Goal: Task Accomplishment & Management: Use online tool/utility

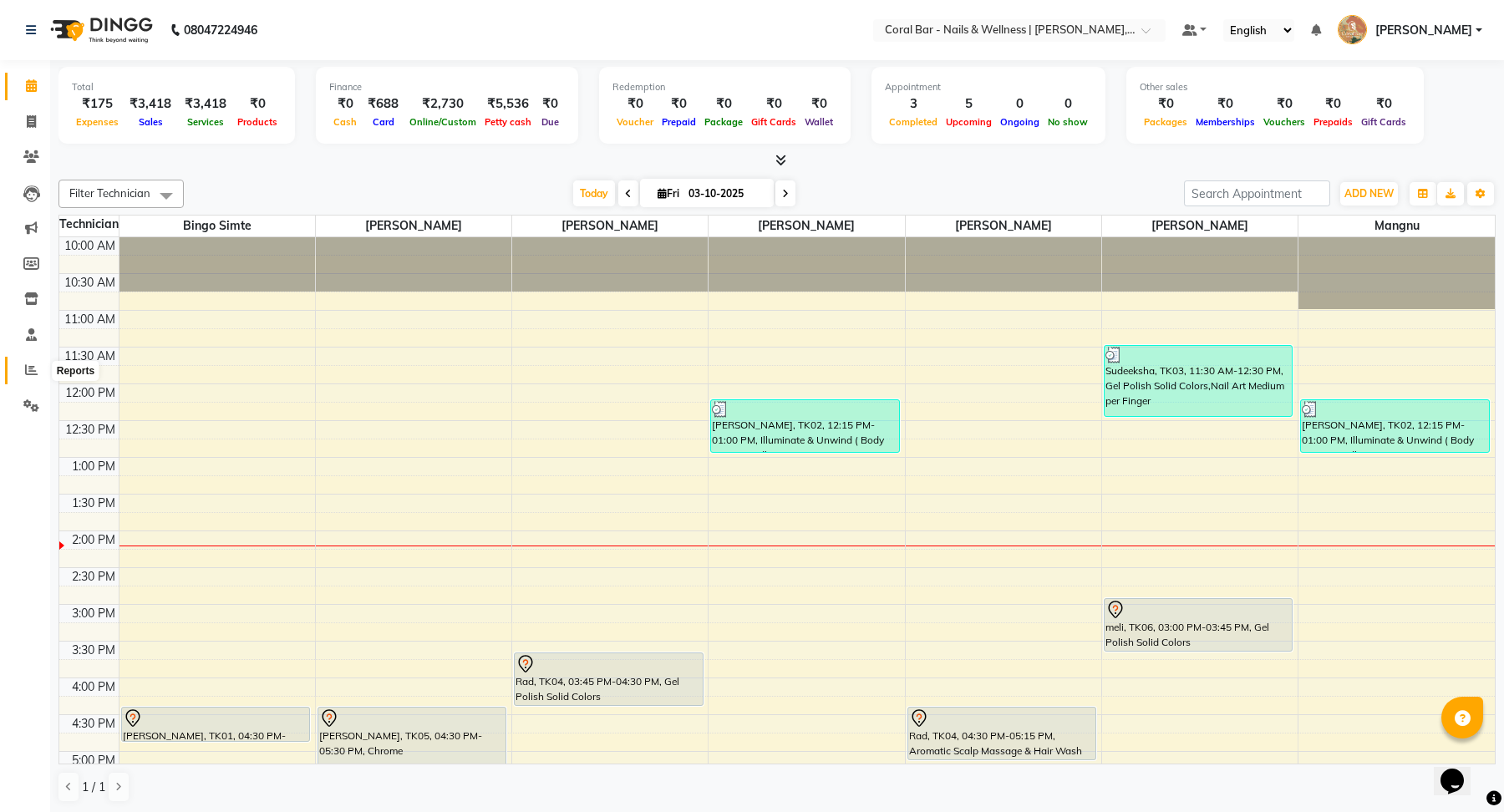
click at [20, 376] on span at bounding box center [31, 370] width 29 height 20
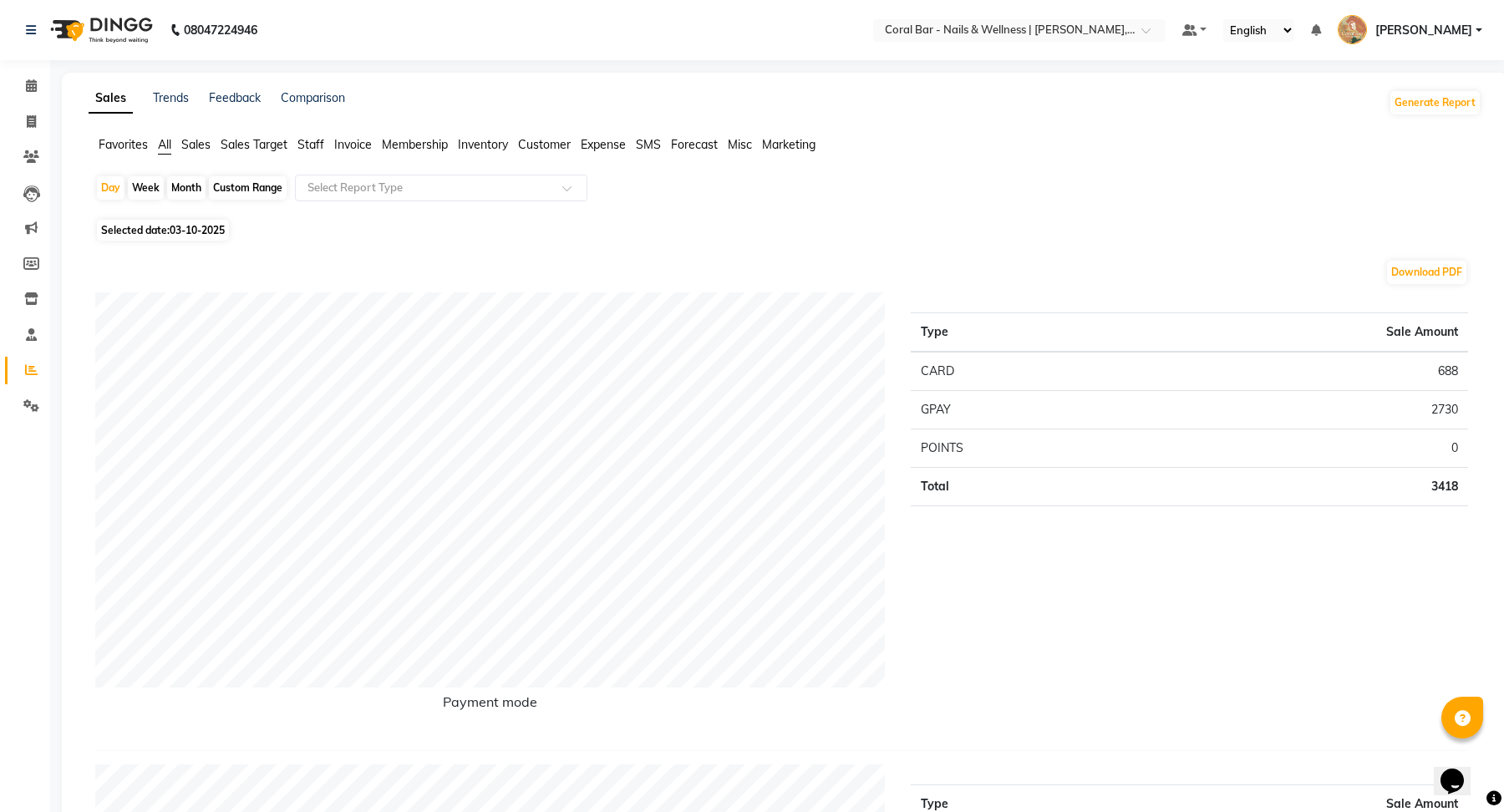
click at [587, 146] on span "Expense" at bounding box center [603, 145] width 46 height 15
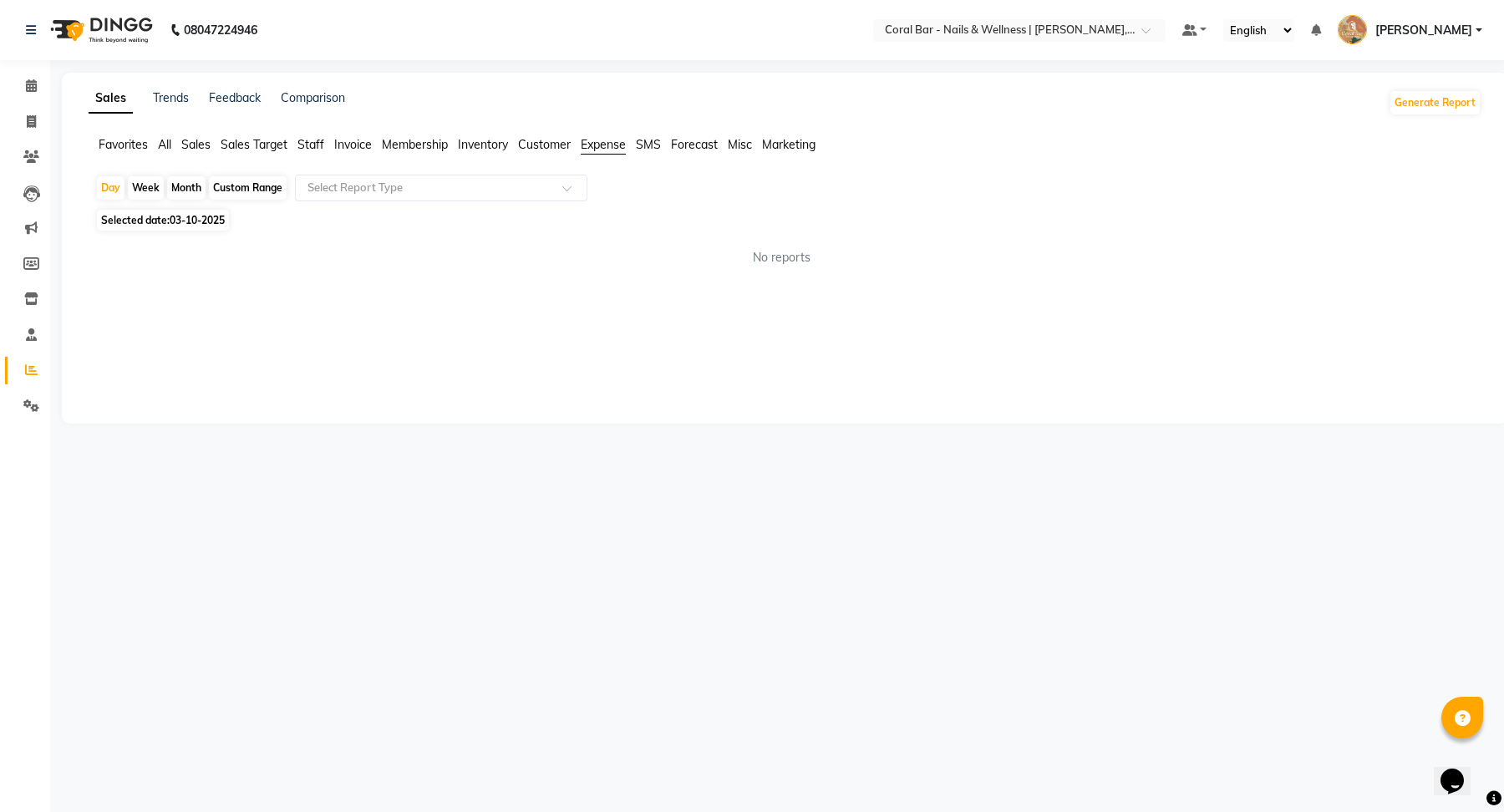
click at [185, 190] on div "Month" at bounding box center [186, 187] width 38 height 23
select select "10"
select select "2025"
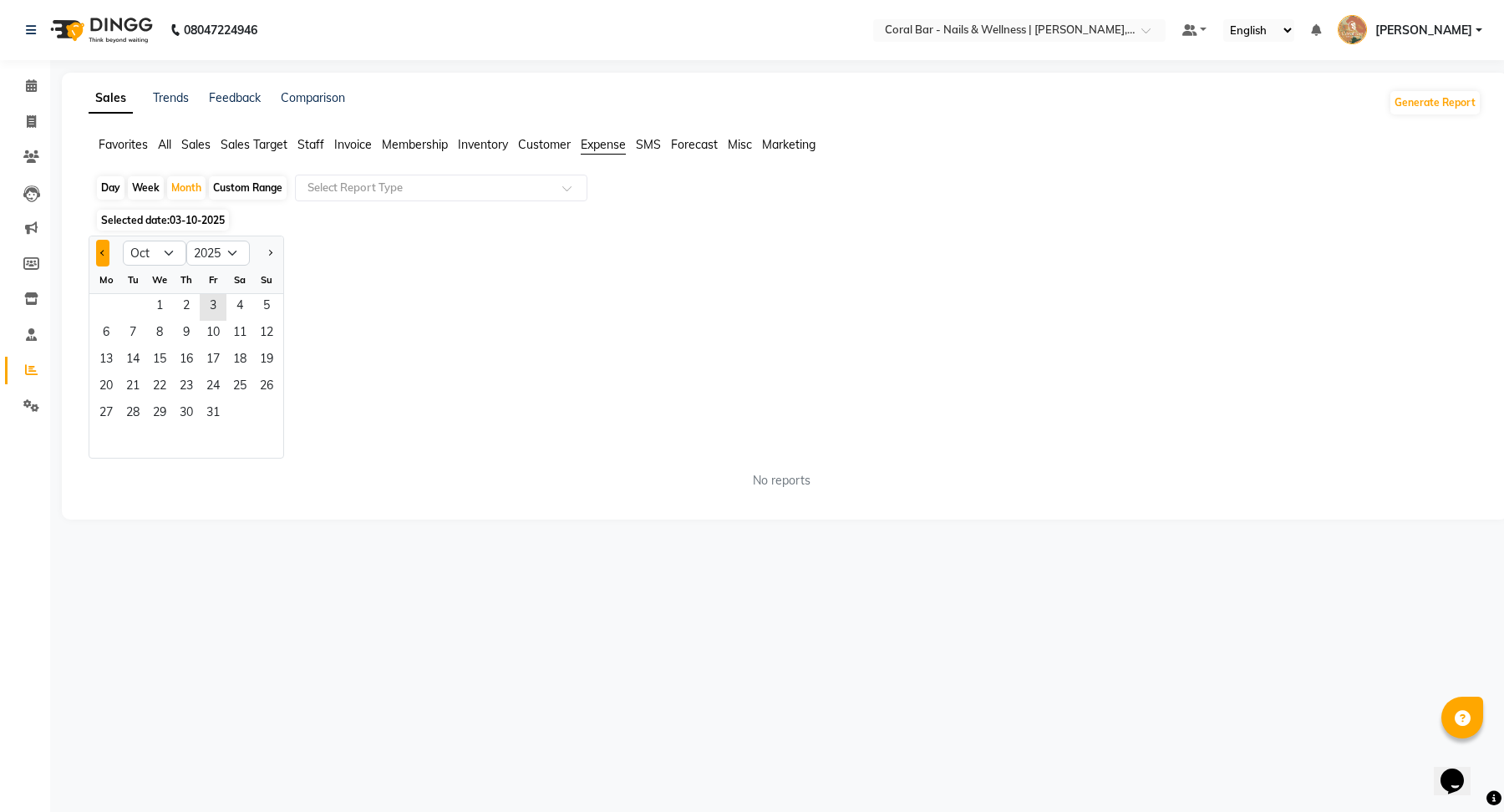
click at [103, 255] on button "Previous month" at bounding box center [103, 253] width 13 height 27
select select "6"
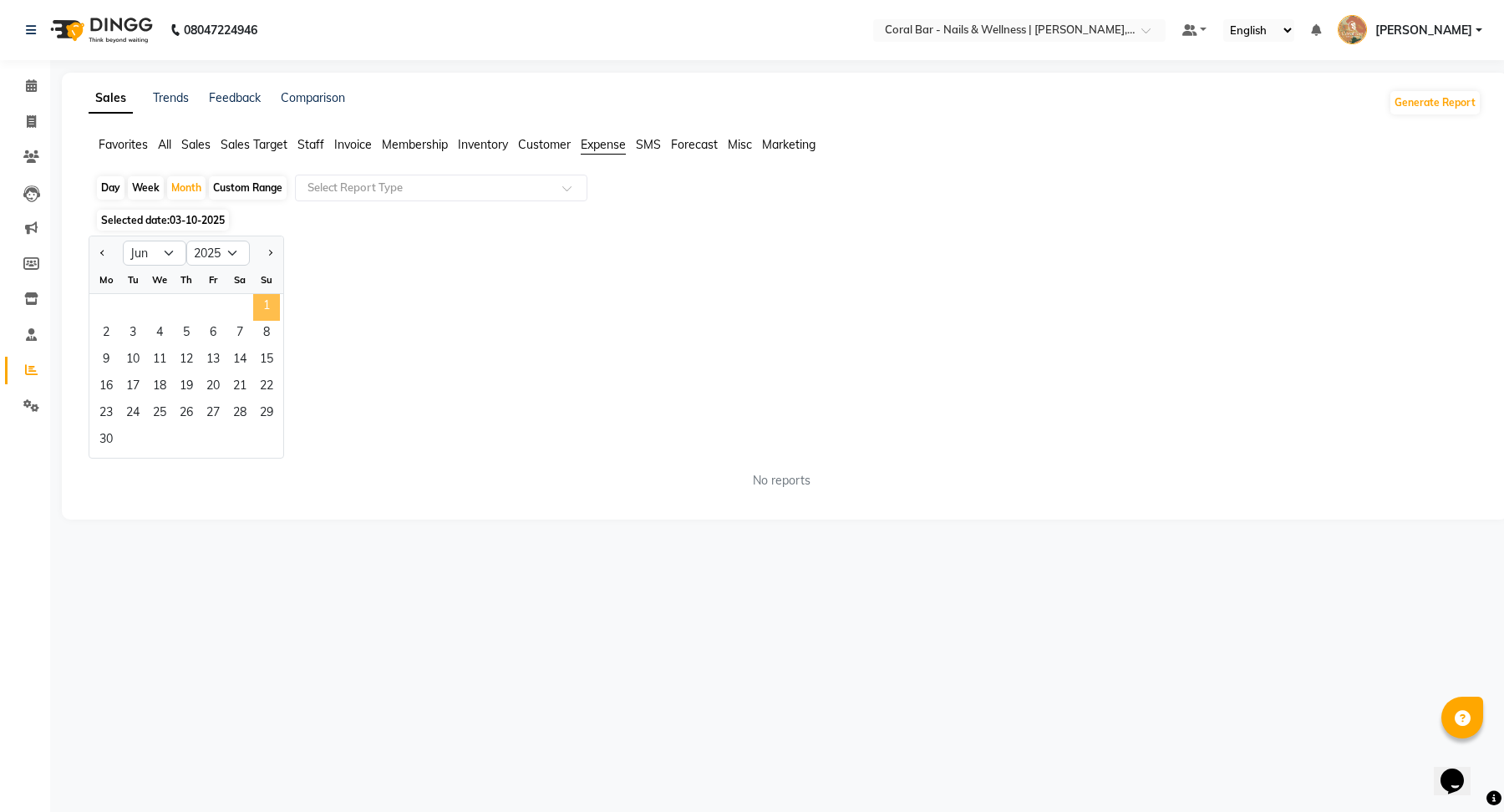
click at [268, 310] on span "1" at bounding box center [267, 307] width 27 height 27
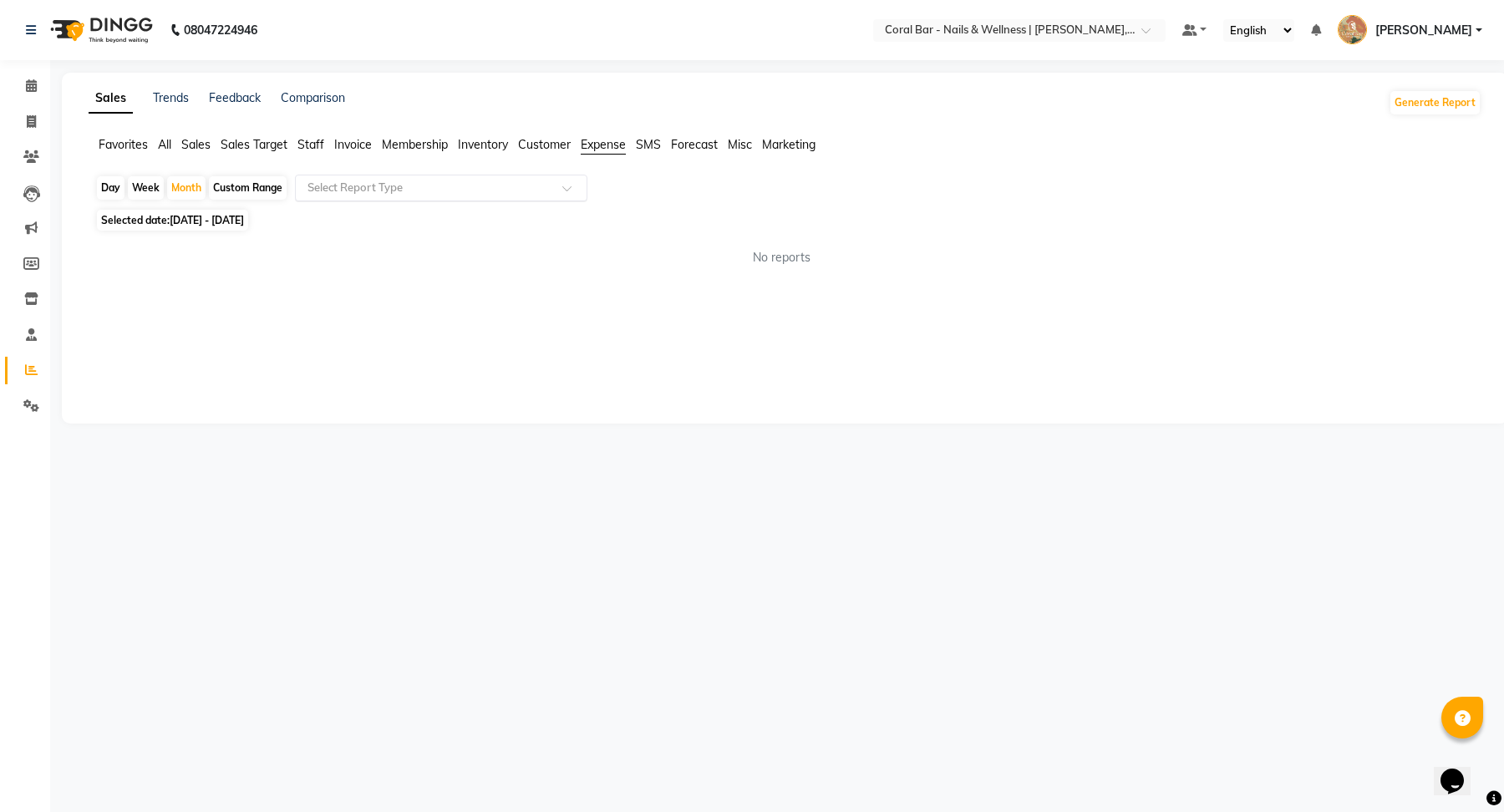
click at [396, 189] on input "text" at bounding box center [425, 187] width 241 height 17
click at [386, 225] on div "Expense by type" at bounding box center [441, 218] width 291 height 33
select select "full_report"
select select "csv"
click at [471, 192] on input "text" at bounding box center [425, 187] width 241 height 17
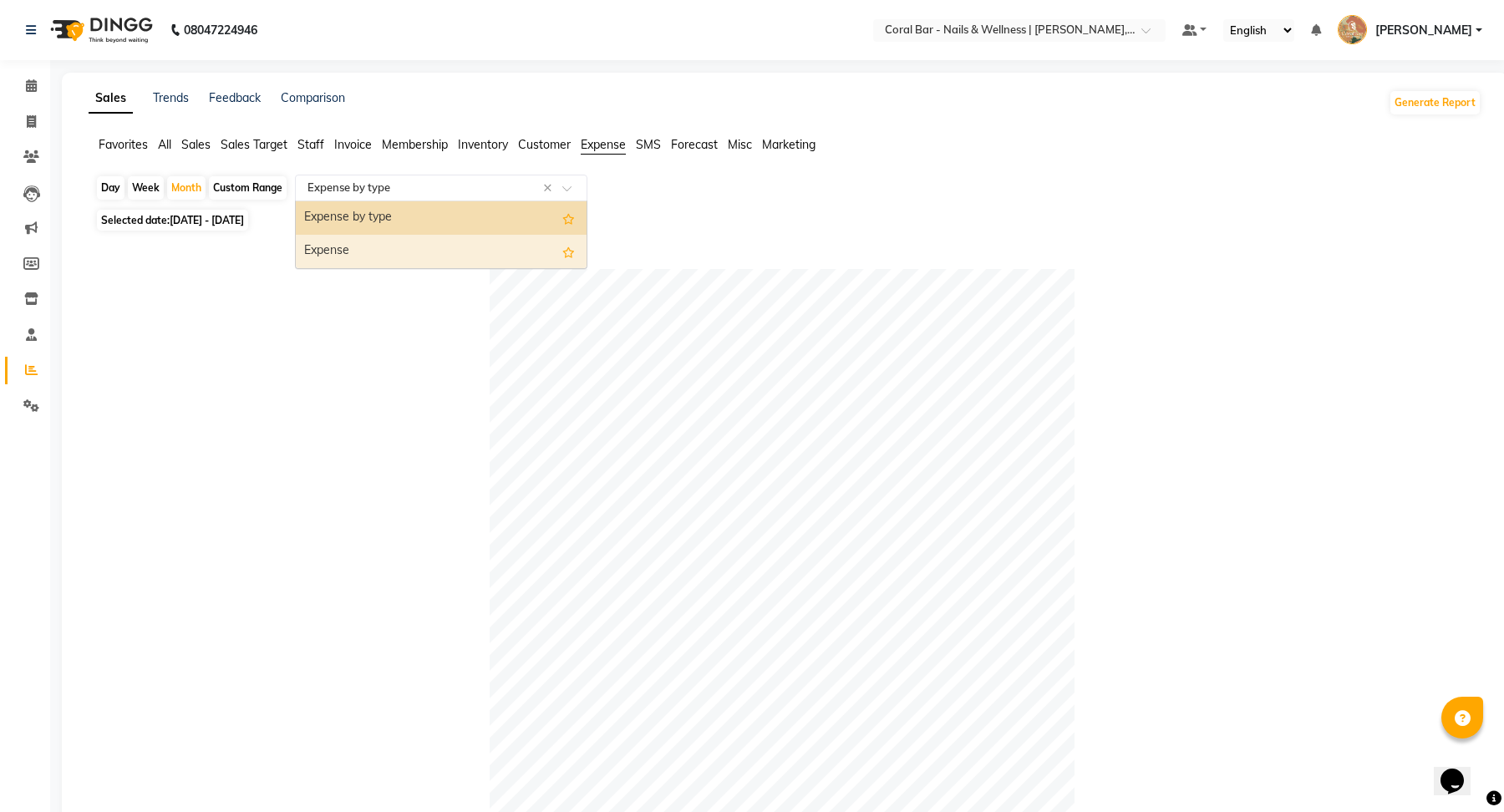
click at [428, 248] on div "Expense" at bounding box center [441, 251] width 291 height 33
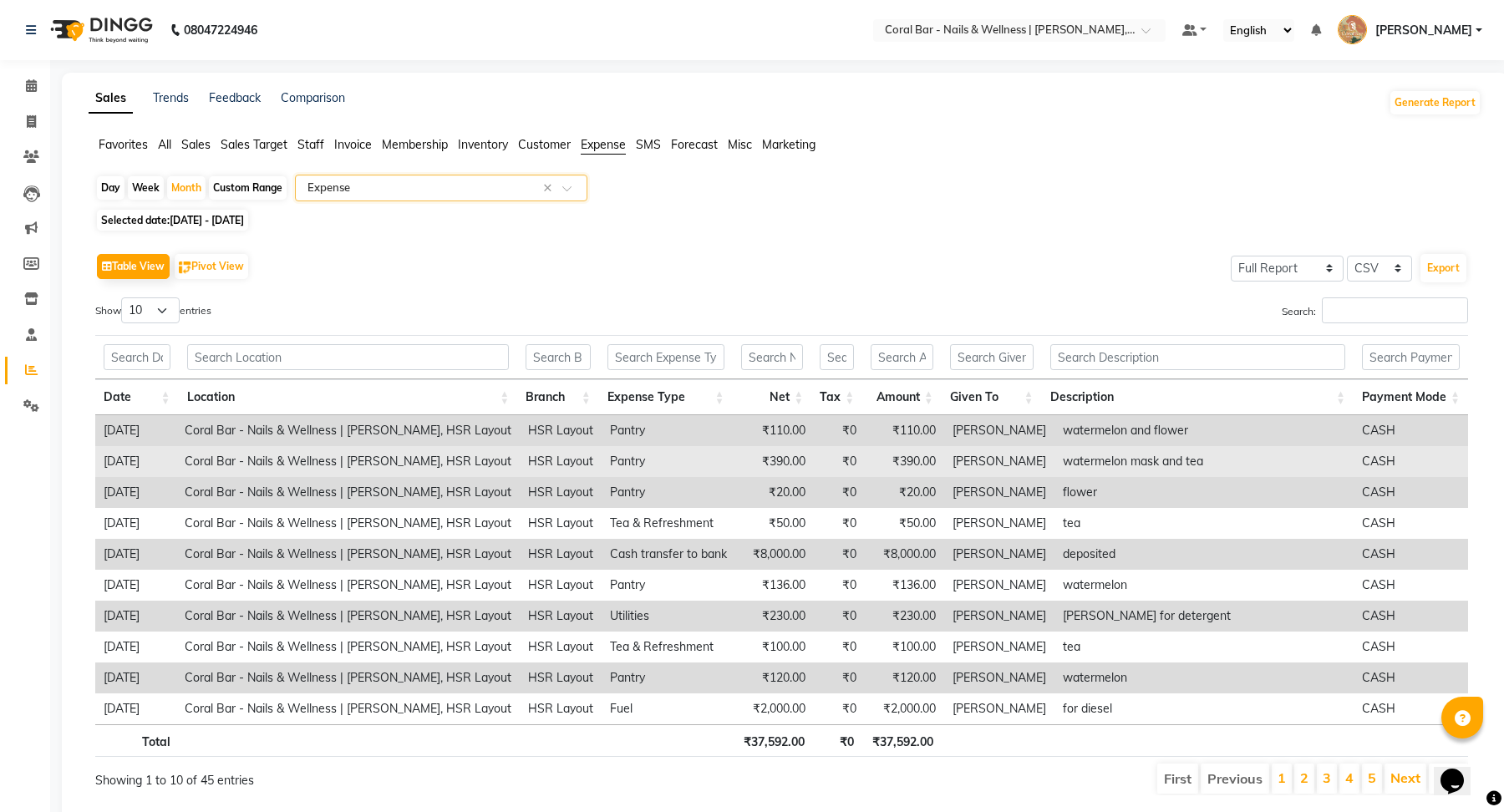
scroll to position [34, 0]
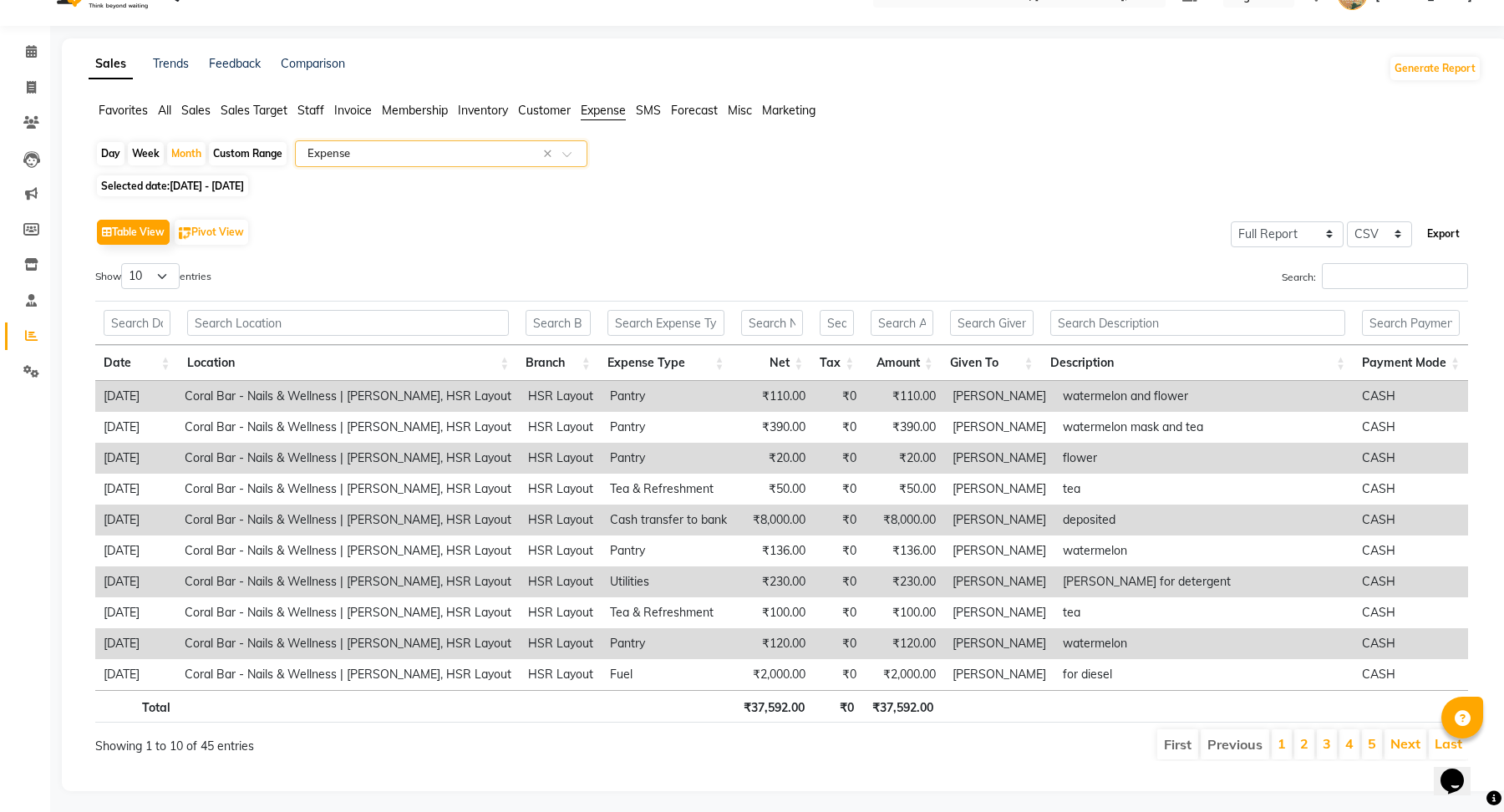
click at [1445, 238] on button "Export" at bounding box center [1442, 234] width 46 height 29
